Goal: Task Accomplishment & Management: Use online tool/utility

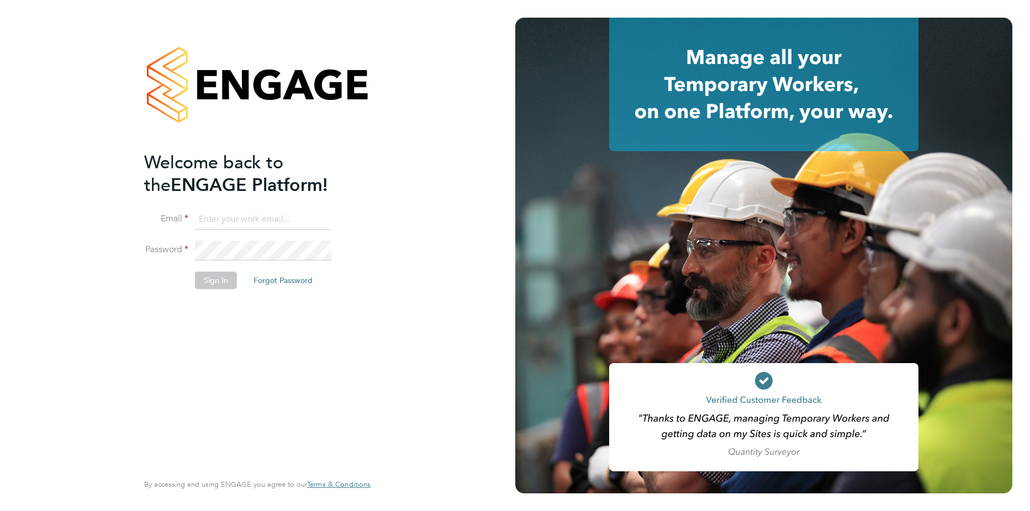
type input "[PERSON_NAME][EMAIL_ADDRESS][PERSON_NAME][DOMAIN_NAME]"
click at [225, 279] on button "Sign In" at bounding box center [216, 281] width 42 height 18
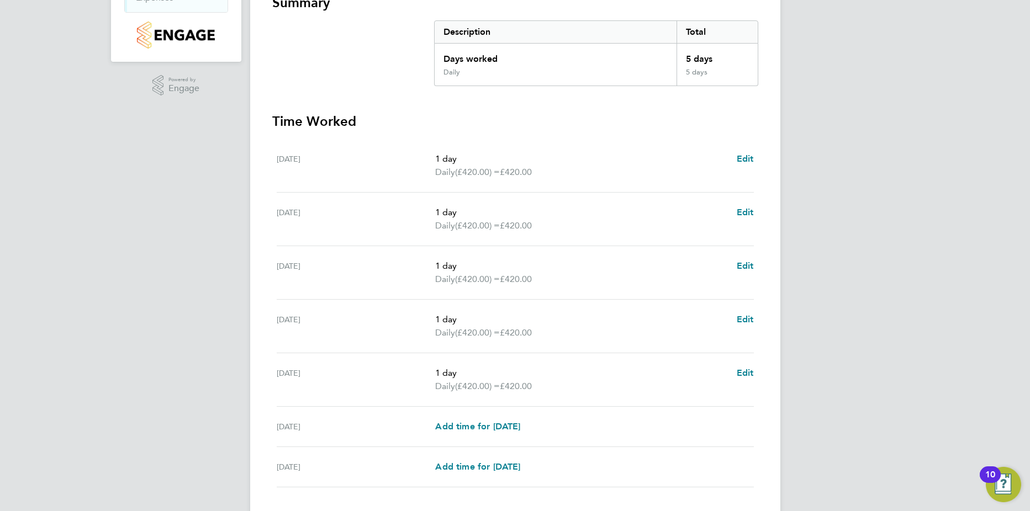
scroll to position [286, 0]
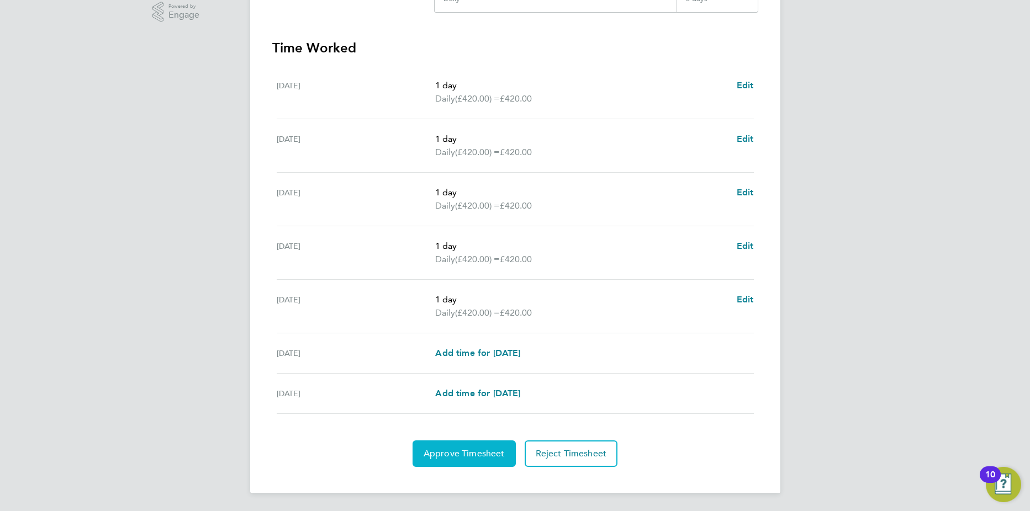
click at [457, 450] on span "Approve Timesheet" at bounding box center [463, 453] width 81 height 11
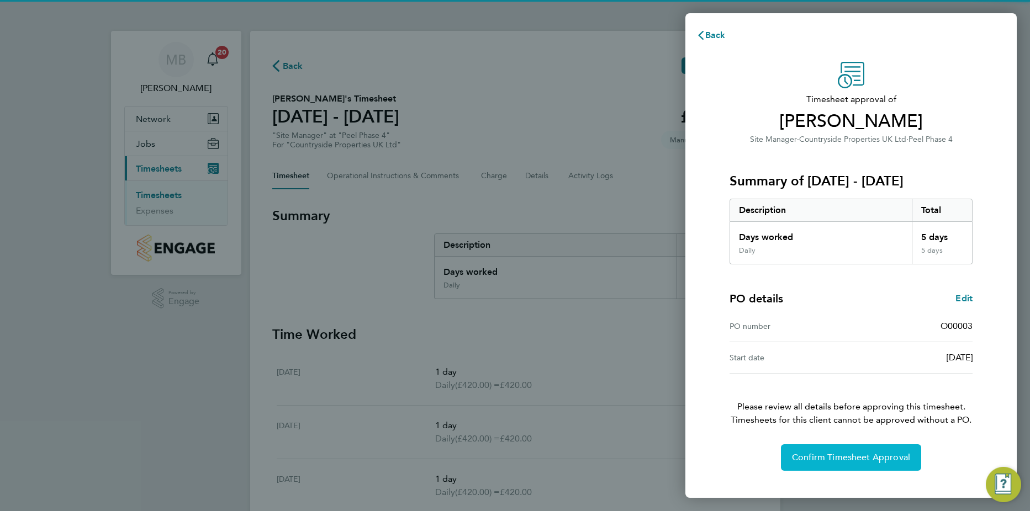
click at [827, 461] on span "Confirm Timesheet Approval" at bounding box center [851, 457] width 118 height 11
